Goal: Information Seeking & Learning: Learn about a topic

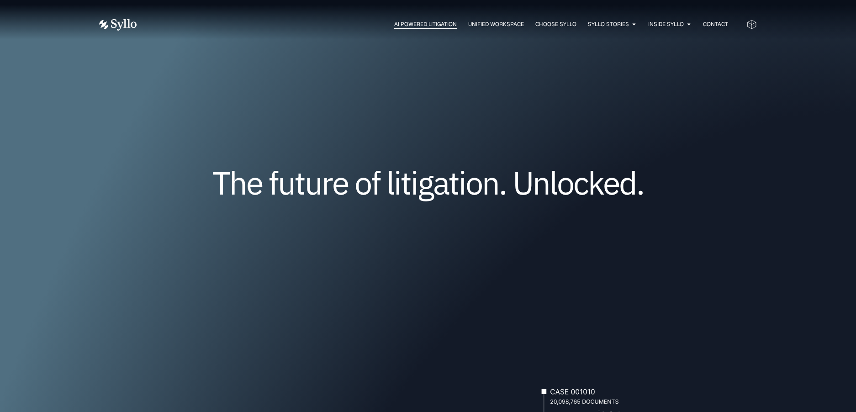
click at [420, 25] on span "AI Powered Litigation" at bounding box center [425, 24] width 63 height 8
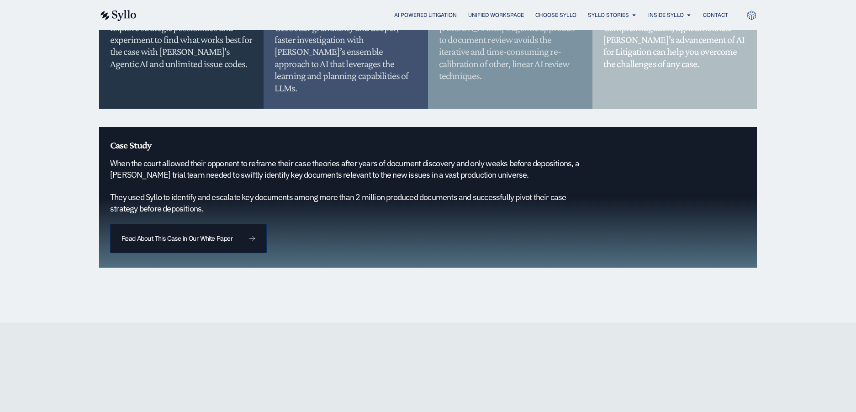
scroll to position [870, 0]
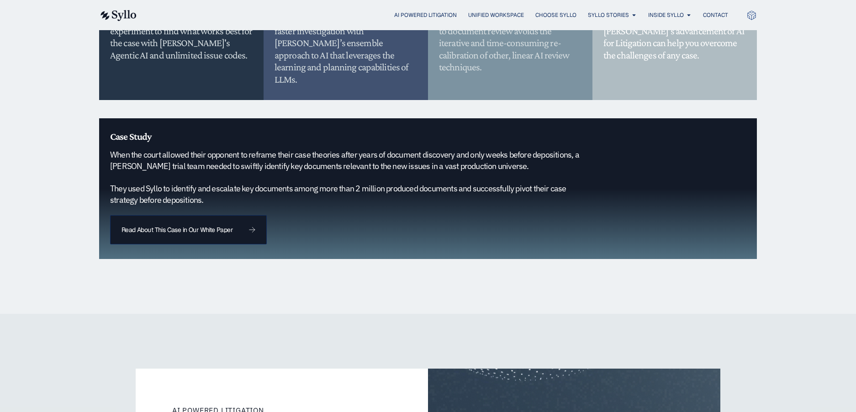
click at [327, 175] on h5 "When the court allowed their opponent to reframe their case theories after year…" at bounding box center [351, 177] width 483 height 56
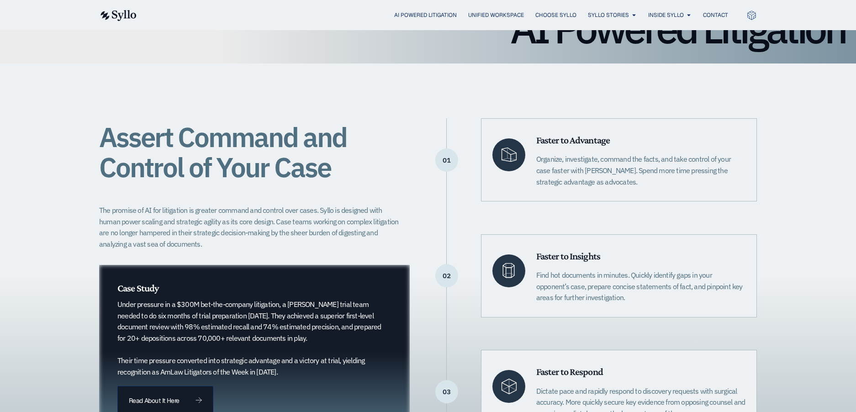
scroll to position [133, 0]
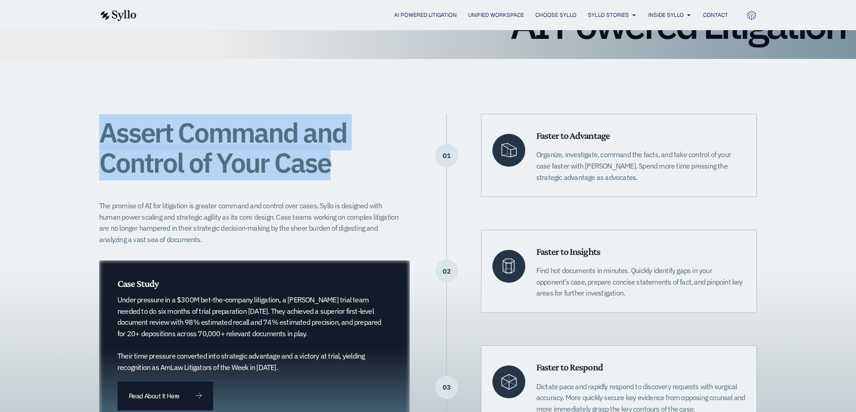
drag, startPoint x: 329, startPoint y: 164, endPoint x: 100, endPoint y: 143, distance: 229.5
click at [100, 143] on span "Assert Command and Control of Your Case" at bounding box center [223, 147] width 248 height 66
copy span "Assert Command and Control of Your Case"
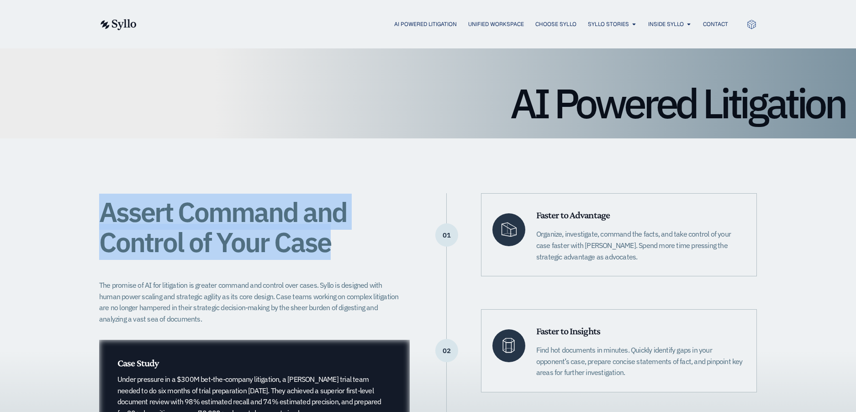
scroll to position [0, 0]
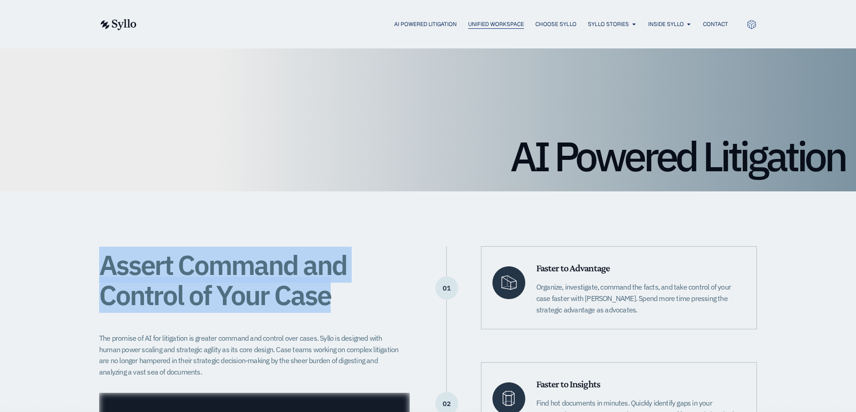
click at [484, 24] on span "Unified Workspace" at bounding box center [496, 24] width 56 height 8
